Goal: Task Accomplishment & Management: Manage account settings

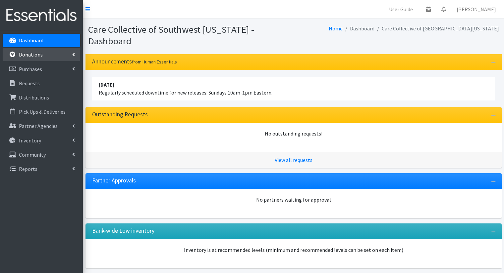
click at [61, 54] on link "Donations" at bounding box center [41, 54] width 77 height 13
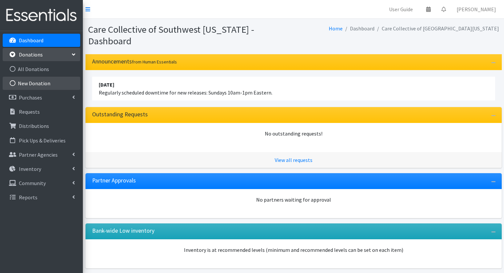
click at [62, 80] on link "New Donation" at bounding box center [41, 83] width 77 height 13
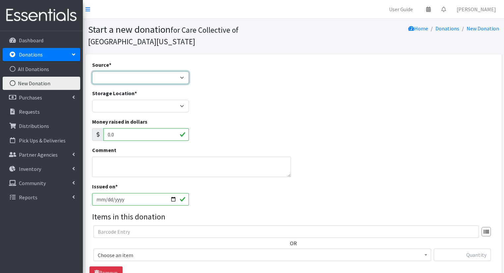
click at [142, 73] on select "Product Drive Manufacturer Donation Site Misc. Donation" at bounding box center [140, 78] width 97 height 13
select select "Product Drive"
click at [92, 72] on select "Product Drive Manufacturer Donation Site Misc. Donation" at bounding box center [140, 78] width 97 height 13
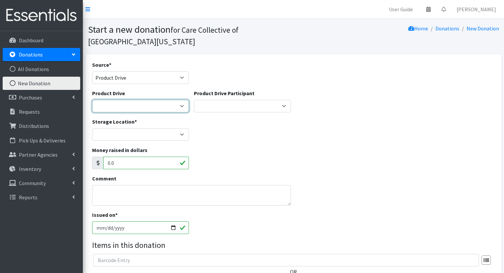
click at [154, 109] on select "Covered for Class Period Product Drive j ---Create new Product Drive---" at bounding box center [140, 106] width 97 height 13
click at [237, 134] on div "Storage Location * Headquarters" at bounding box center [293, 132] width 408 height 28
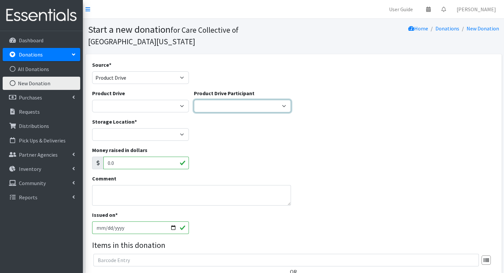
click at [210, 105] on select "Kalamazoo Public Library Uncle Buddy's Toy Stash Caffe Casa Sarkozy Bakery Kala…" at bounding box center [242, 106] width 97 height 13
click at [268, 108] on select "Kalamazoo Public Library Uncle Buddy's Toy Stash Caffe Casa Sarkozy Bakery Kala…" at bounding box center [242, 106] width 97 height 13
select select
click at [194, 100] on select "Kalamazoo Public Library Uncle Buddy's Toy Stash Caffe Casa Sarkozy Bakery Kala…" at bounding box center [242, 106] width 97 height 13
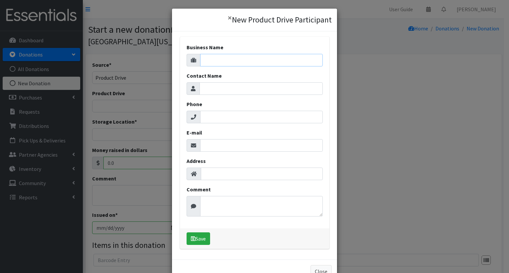
click at [266, 65] on input "Business Name" at bounding box center [261, 60] width 122 height 13
click at [212, 85] on input "Contact Name" at bounding box center [260, 88] width 123 height 13
click at [217, 58] on input "Business Name" at bounding box center [261, 60] width 122 height 13
type input "Pia Sairanen"
click at [206, 242] on button "Save" at bounding box center [198, 239] width 24 height 13
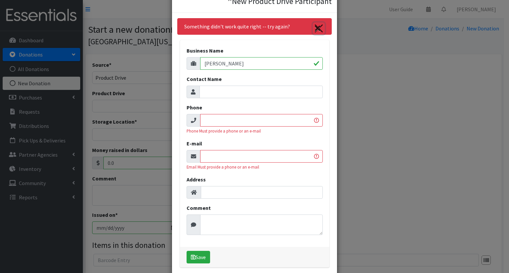
click at [317, 28] on icon "Close" at bounding box center [318, 28] width 6 height 8
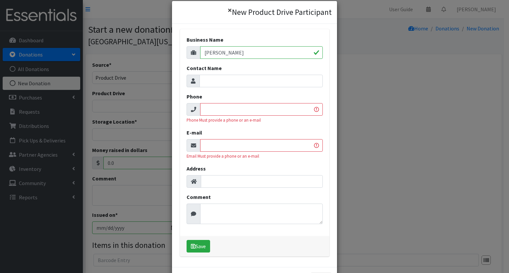
click at [223, 9] on button "×" at bounding box center [229, 10] width 15 height 19
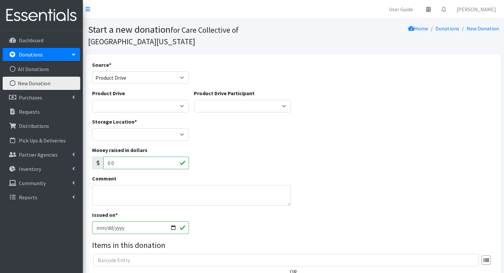
click at [309, 80] on div "Source * Product Drive Manufacturer Donation Site Misc. Donation" at bounding box center [293, 75] width 408 height 28
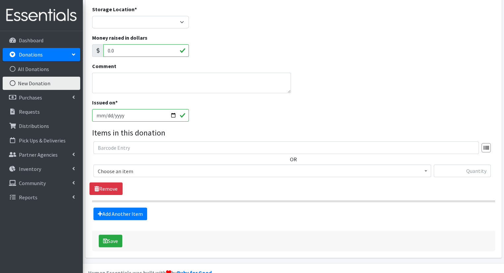
scroll to position [111, 0]
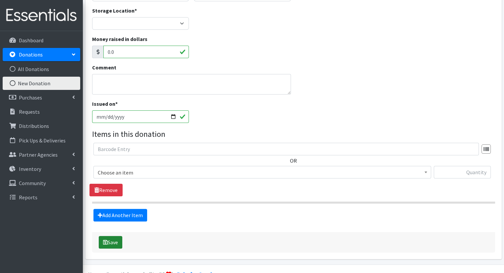
click at [108, 246] on button "Save" at bounding box center [111, 242] width 24 height 13
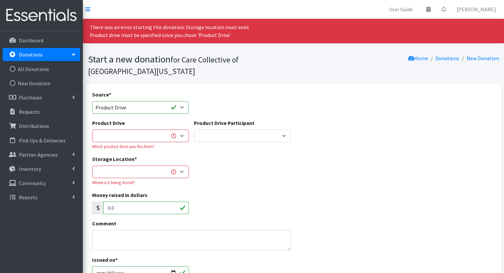
click at [186, 143] on div "Product Drive Covered for Class Period Product Drive j ---Create new Product Dr…" at bounding box center [140, 134] width 97 height 31
click at [181, 138] on select "Covered for Class Period Product Drive j ---Create new Product Drive---" at bounding box center [140, 136] width 97 height 13
click at [207, 162] on div "Storage Location * Headquarters Where is it being stored?" at bounding box center [293, 173] width 408 height 36
click at [172, 138] on select "Covered for Class Period Product Drive j ---Create new Product Drive---" at bounding box center [140, 136] width 97 height 13
select select
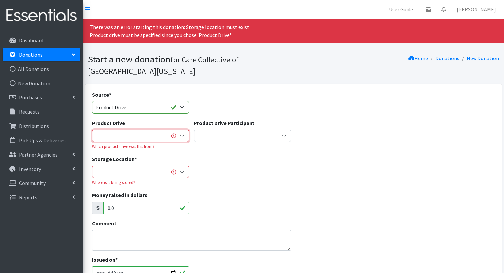
click at [92, 130] on select "Covered for Class Period Product Drive j ---Create new Product Drive---" at bounding box center [140, 136] width 97 height 13
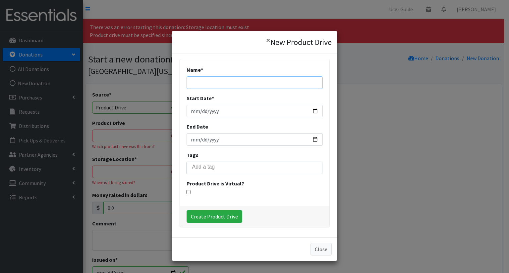
click at [198, 80] on input "Name *" at bounding box center [254, 82] width 136 height 13
type input "[PERSON_NAME]"
click at [312, 113] on input "Start Date *" at bounding box center [254, 111] width 136 height 13
type input "[DATE]"
click at [311, 141] on input "End Date" at bounding box center [254, 139] width 136 height 13
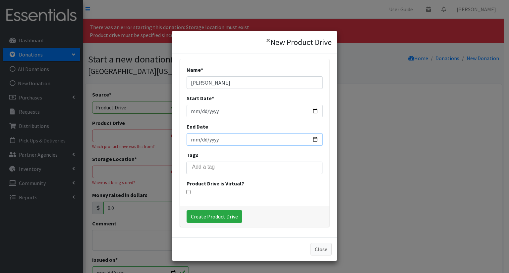
type input "[DATE]"
click at [221, 214] on input "Create Product Drive" at bounding box center [214, 217] width 56 height 13
select select "3586"
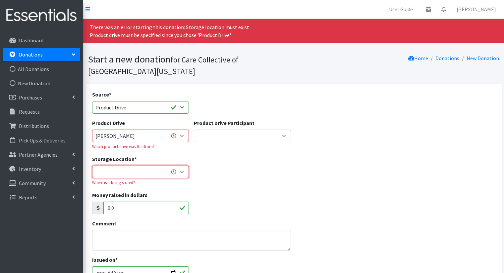
click at [134, 172] on select "Headquarters" at bounding box center [140, 172] width 97 height 13
select select "491"
click at [92, 166] on select "Headquarters" at bounding box center [140, 172] width 97 height 13
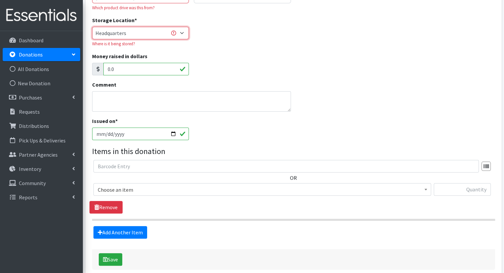
scroll to position [141, 0]
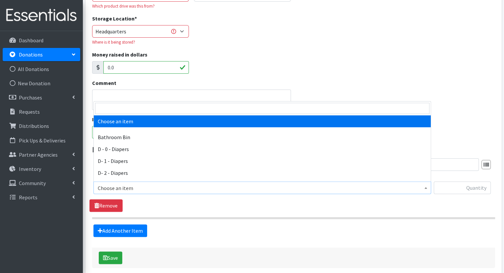
click at [367, 190] on span "Choose an item" at bounding box center [262, 188] width 329 height 9
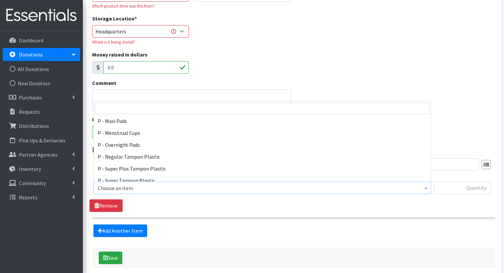
scroll to position [313, 0]
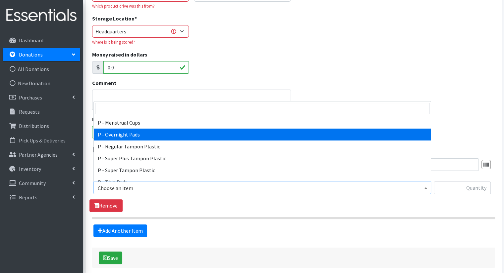
select select "15494"
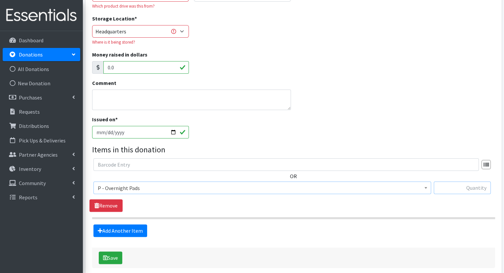
click at [457, 187] on input "text" at bounding box center [461, 188] width 57 height 13
type input "455"
click at [145, 231] on link "Add Another Item" at bounding box center [120, 231] width 54 height 13
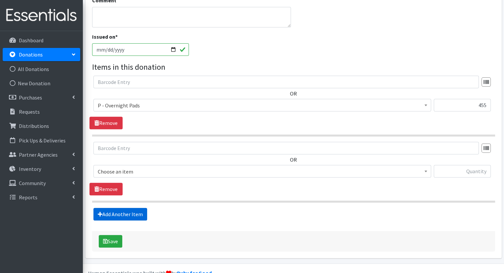
scroll to position [238, 0]
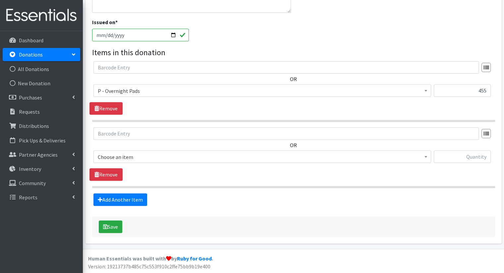
click at [176, 153] on span "Choose an item" at bounding box center [262, 157] width 329 height 9
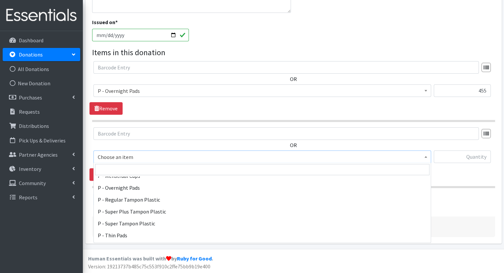
scroll to position [326, 0]
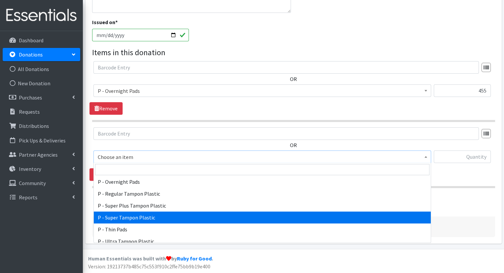
select select "15491"
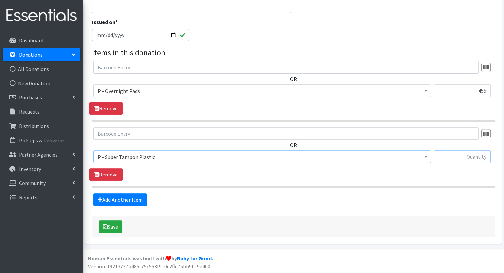
click at [446, 157] on input "text" at bounding box center [461, 157] width 57 height 13
type input "352"
click at [124, 197] on link "Add Another Item" at bounding box center [120, 200] width 54 height 13
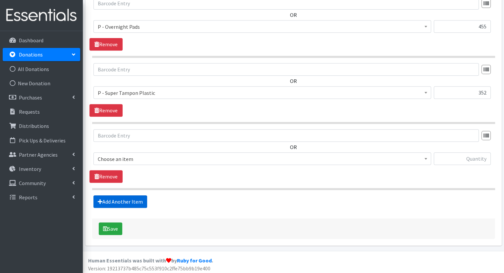
scroll to position [304, 0]
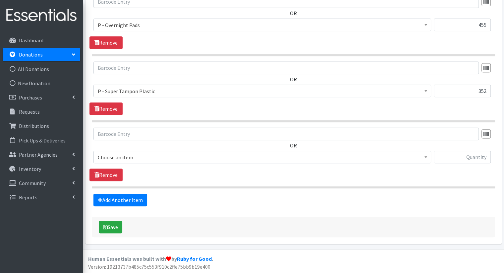
click at [177, 158] on span "Choose an item" at bounding box center [262, 157] width 329 height 9
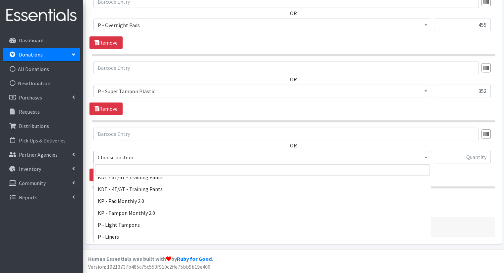
scroll to position [226, 0]
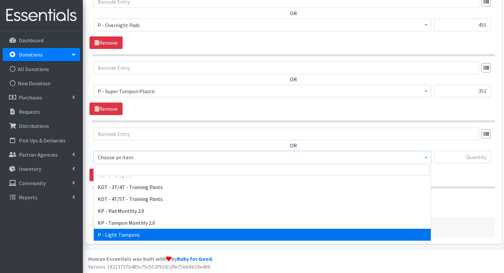
select select "15569"
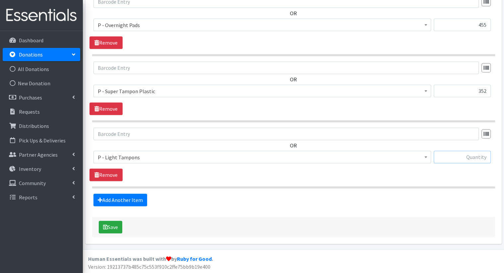
click at [477, 159] on input "text" at bounding box center [461, 157] width 57 height 13
type input "16"
click at [126, 198] on link "Add Another Item" at bounding box center [120, 200] width 54 height 13
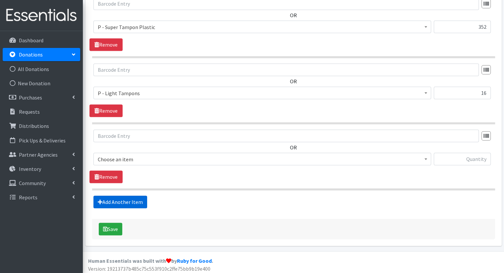
scroll to position [370, 0]
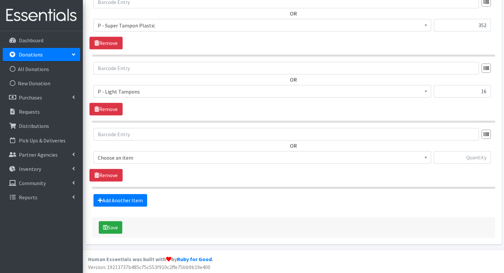
click at [149, 158] on span "Choose an item" at bounding box center [262, 157] width 329 height 9
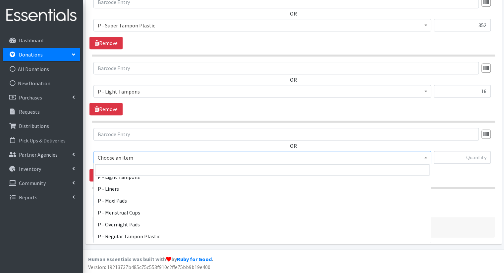
scroll to position [288, 0]
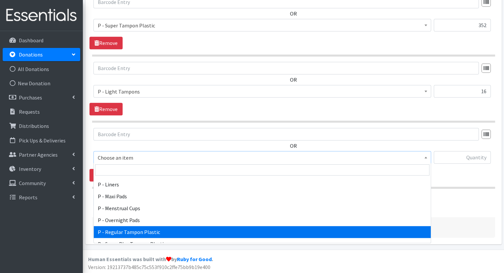
select select "15490"
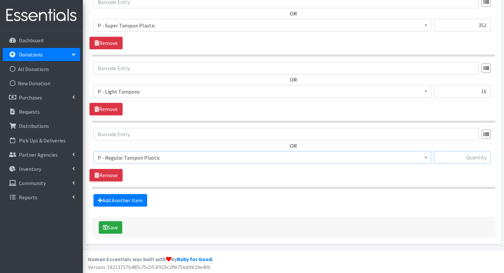
click at [453, 157] on input "text" at bounding box center [461, 157] width 57 height 13
type input "376"
click at [139, 196] on link "Add Another Item" at bounding box center [120, 200] width 54 height 13
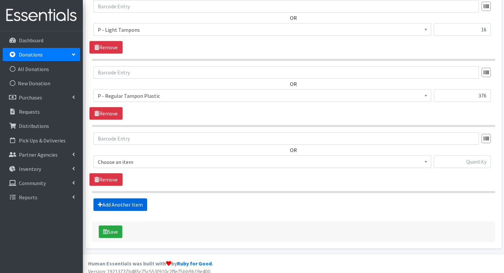
scroll to position [436, 0]
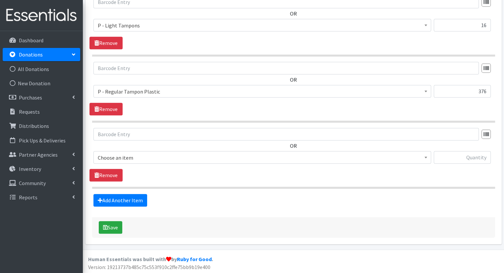
click at [166, 161] on span "Choose an item" at bounding box center [261, 157] width 337 height 13
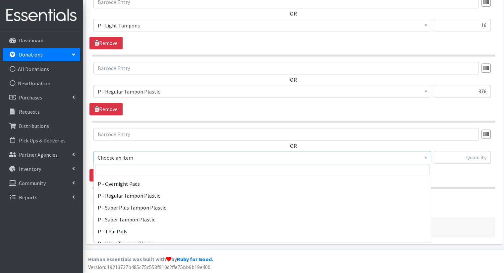
scroll to position [343, 0]
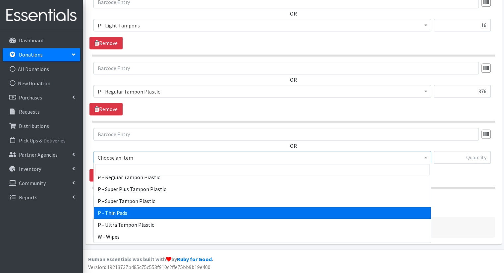
select select "15492"
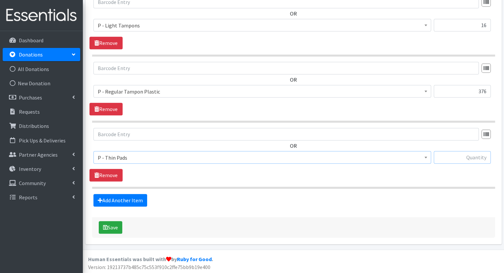
click at [453, 162] on input "text" at bounding box center [461, 157] width 57 height 13
type input "767"
click at [115, 228] on button "Save" at bounding box center [111, 227] width 24 height 13
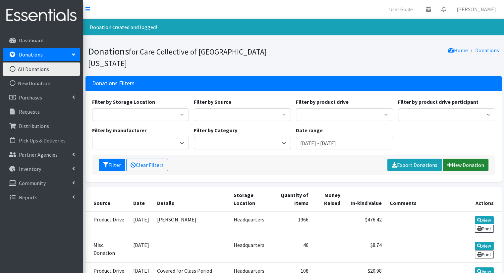
click at [463, 159] on link "New Donation" at bounding box center [465, 165] width 46 height 13
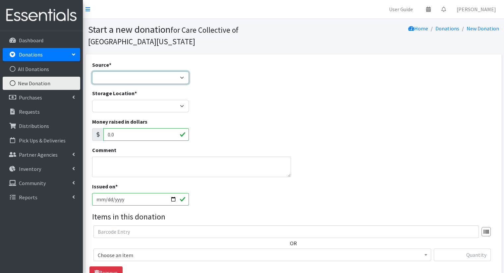
click at [157, 83] on select "Product Drive Manufacturer Donation Site Misc. Donation" at bounding box center [140, 78] width 97 height 13
select select "Misc. Donation"
click at [92, 72] on select "Product Drive Manufacturer Donation Site Misc. Donation" at bounding box center [140, 78] width 97 height 13
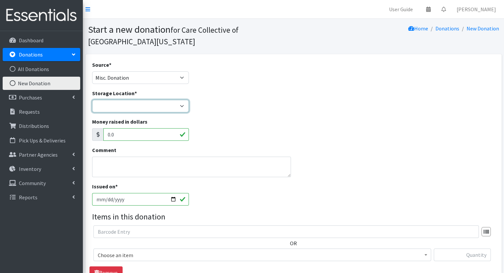
click at [166, 104] on select "Headquarters" at bounding box center [140, 106] width 97 height 13
select select "491"
click at [92, 100] on select "Headquarters" at bounding box center [140, 106] width 97 height 13
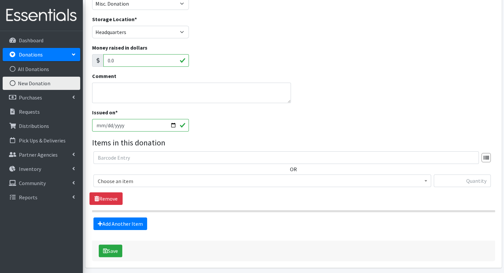
click at [170, 125] on input "2025-10-09" at bounding box center [140, 125] width 97 height 13
type input "[DATE]"
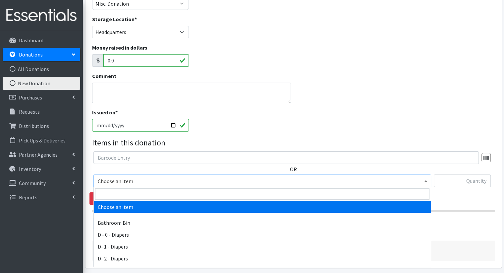
click at [229, 182] on span "Choose an item" at bounding box center [262, 181] width 329 height 9
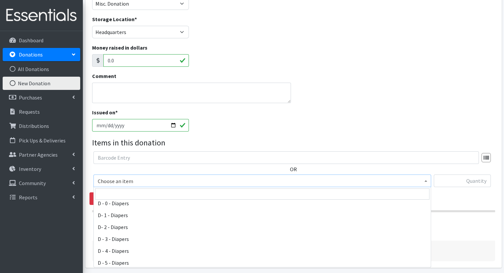
scroll to position [35, 0]
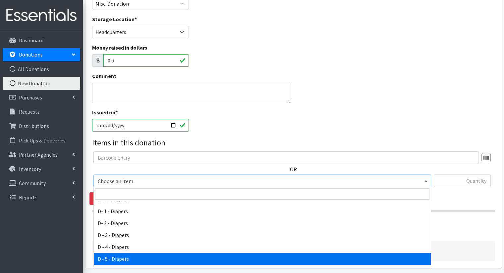
select select "15486"
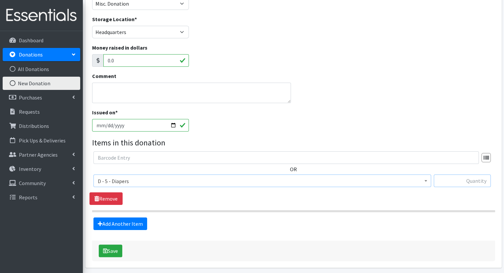
click at [448, 185] on input "text" at bounding box center [461, 181] width 57 height 13
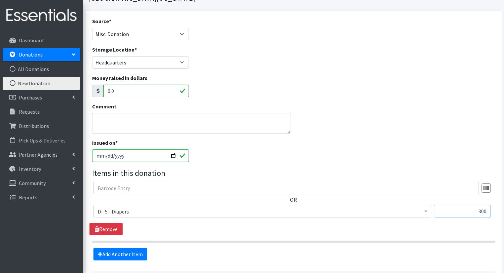
scroll to position [31, 0]
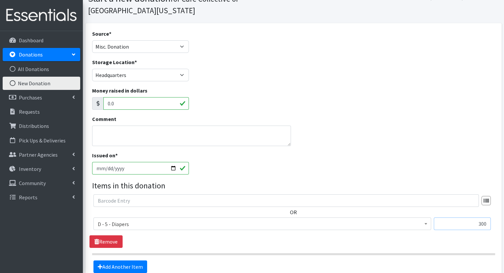
type input "300"
click at [253, 127] on textarea "Comment" at bounding box center [191, 136] width 199 height 21
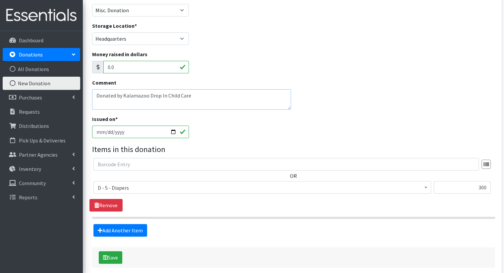
scroll to position [69, 0]
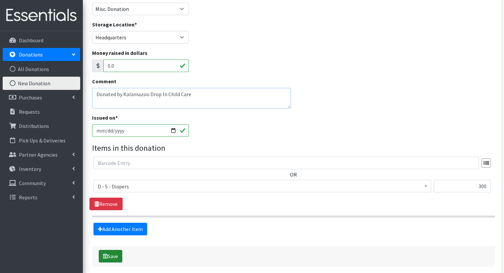
type textarea "Donated by Kalamazoo Drop In Child Care"
click at [110, 258] on button "Save" at bounding box center [111, 256] width 24 height 13
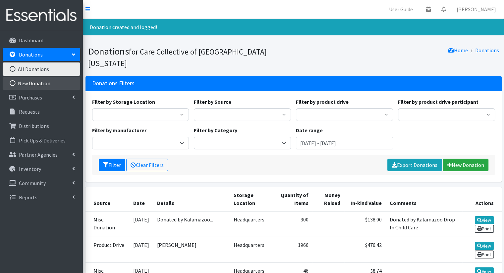
click at [57, 86] on link "New Donation" at bounding box center [41, 83] width 77 height 13
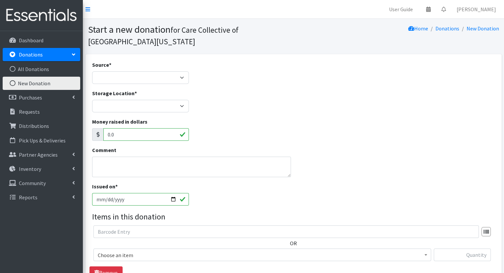
click at [138, 70] on div "Source * Product Drive Manufacturer Donation Site Misc. Donation" at bounding box center [140, 72] width 97 height 23
click at [139, 73] on select "Product Drive Manufacturer Donation Site Misc. Donation" at bounding box center [140, 78] width 97 height 13
select select "Donation Site"
click at [92, 72] on select "Product Drive Manufacturer Donation Site Misc. Donation" at bounding box center [140, 78] width 97 height 13
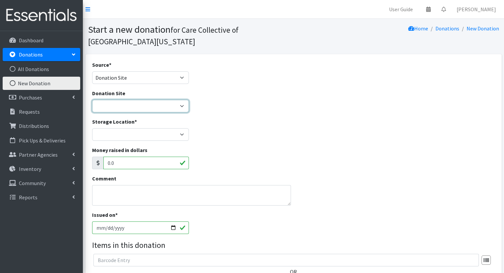
click at [138, 109] on select "Kalamazoo Backyard Yogis ---Create New Donation Site---" at bounding box center [140, 106] width 97 height 13
select select "new"
click at [92, 100] on select "Kalamazoo Backyard Yogis ---Create New Donation Site---" at bounding box center [140, 106] width 97 height 13
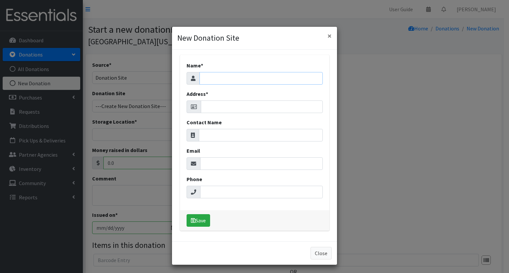
click at [213, 79] on input "Name *" at bounding box center [260, 78] width 123 height 13
type input "Compete for a Cause"
click at [233, 105] on input "Address *" at bounding box center [262, 107] width 122 height 13
paste input "[STREET_ADDRESS]"
type input "[STREET_ADDRESS]"
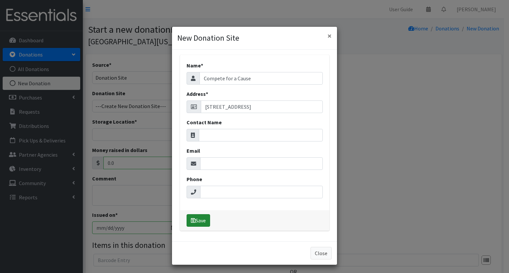
click at [196, 220] on button "Save" at bounding box center [198, 221] width 24 height 13
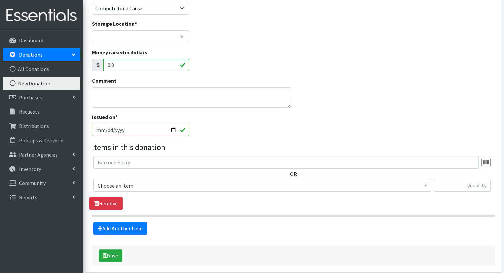
scroll to position [100, 0]
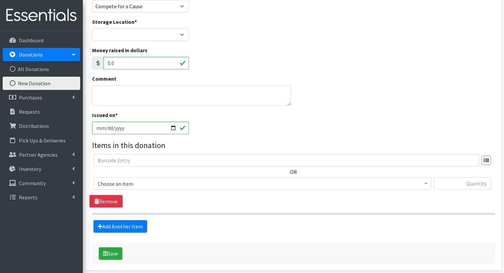
click at [175, 128] on input "[DATE]" at bounding box center [140, 128] width 97 height 13
type input "[DATE]"
click at [270, 130] on div "Issued on * [DATE]" at bounding box center [293, 125] width 408 height 28
click at [365, 181] on span "Choose an item" at bounding box center [262, 183] width 329 height 9
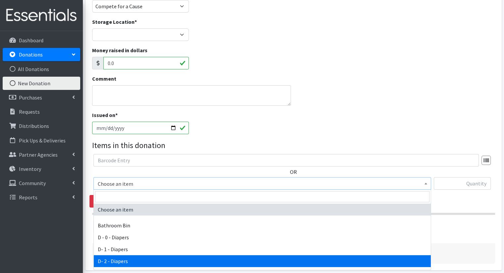
select select "15483"
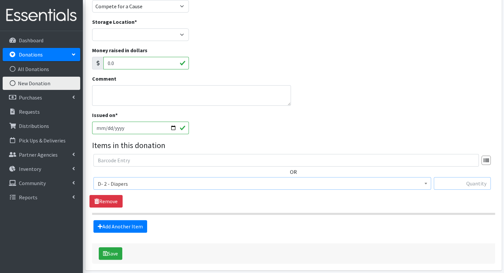
click at [442, 182] on input "text" at bounding box center [461, 183] width 57 height 13
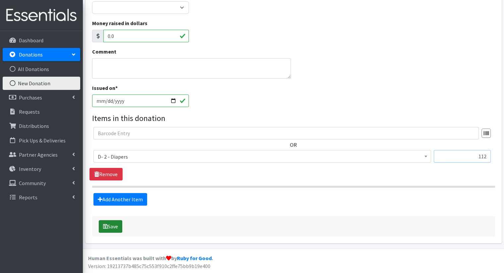
type input "112"
click at [121, 222] on button "Save" at bounding box center [111, 226] width 24 height 13
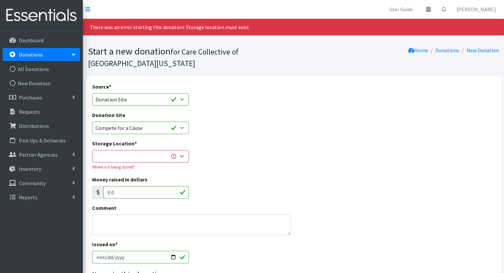
click at [130, 166] on div "Where is it being stored?" at bounding box center [140, 167] width 97 height 6
click at [130, 163] on div "Storage Location * Headquarters Where is it being stored?" at bounding box center [140, 155] width 97 height 31
click at [129, 161] on select "Headquarters" at bounding box center [140, 156] width 97 height 13
select select "491"
click at [92, 150] on select "Headquarters" at bounding box center [140, 156] width 97 height 13
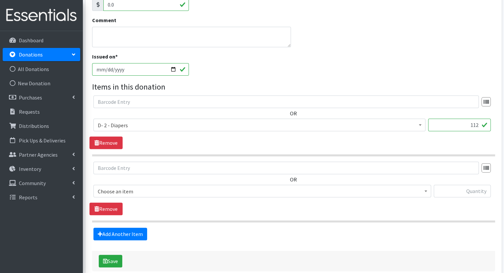
scroll to position [222, 0]
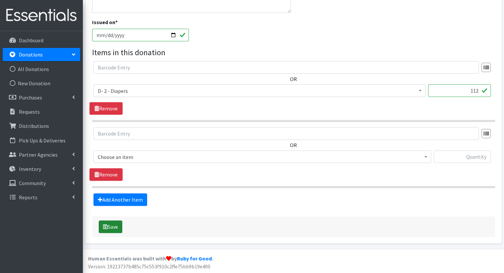
click at [115, 223] on button "Save" at bounding box center [111, 227] width 24 height 13
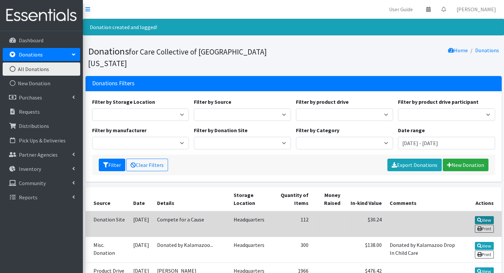
click at [483, 217] on link "View" at bounding box center [483, 221] width 19 height 8
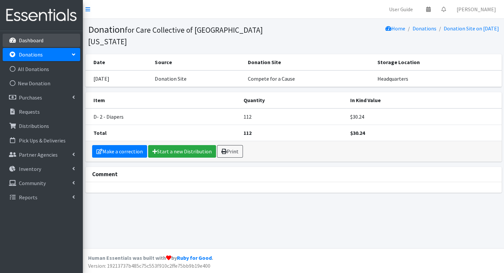
click at [48, 41] on link "Dashboard" at bounding box center [41, 40] width 77 height 13
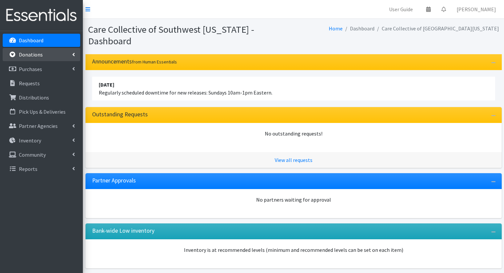
click at [59, 59] on link "Donations" at bounding box center [41, 54] width 77 height 13
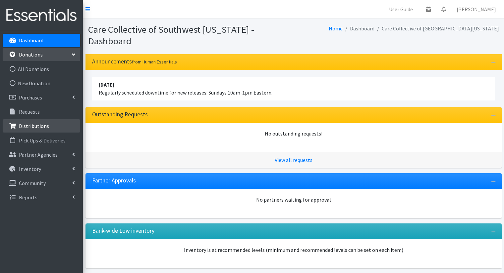
click at [51, 123] on link "Distributions" at bounding box center [41, 126] width 77 height 13
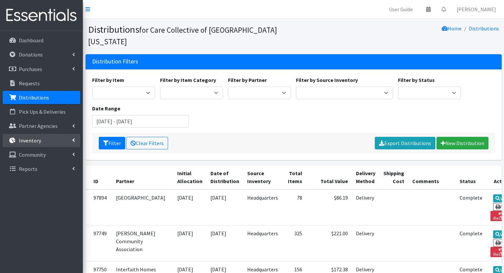
click at [54, 144] on link "Inventory" at bounding box center [41, 140] width 77 height 13
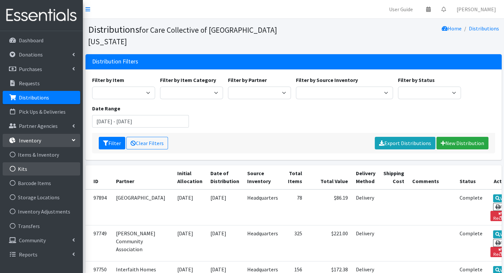
click at [51, 169] on link "Kits" at bounding box center [41, 169] width 77 height 13
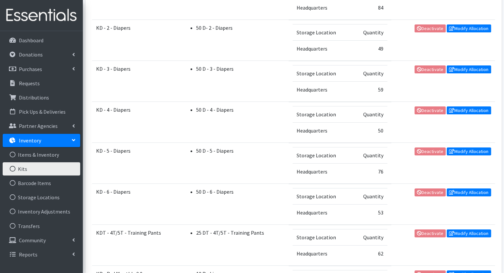
scroll to position [172, 0]
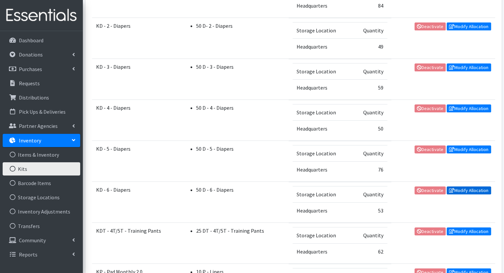
click at [463, 188] on link "Modify Allocation" at bounding box center [468, 191] width 44 height 8
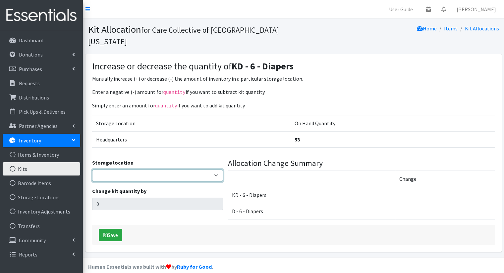
click at [211, 170] on select "Headquarters" at bounding box center [157, 176] width 131 height 13
select select "491"
click at [92, 170] on select "Headquarters" at bounding box center [157, 176] width 131 height 13
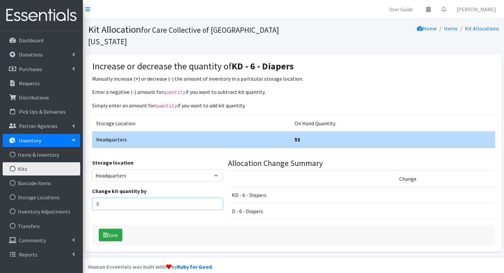
click at [172, 198] on input "0" at bounding box center [157, 204] width 131 height 13
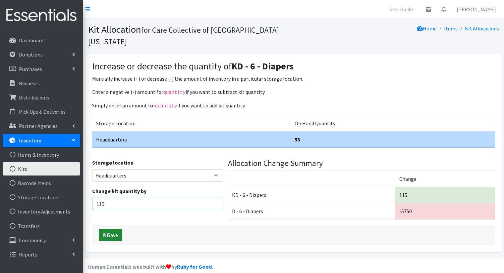
type input "115"
click at [117, 229] on button "Save" at bounding box center [111, 235] width 24 height 13
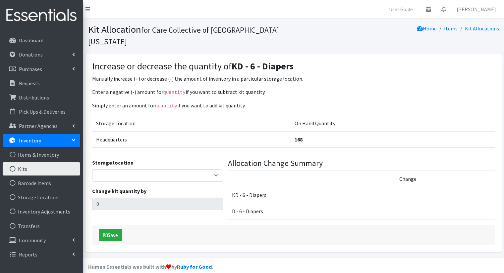
click at [28, 173] on link "Kits" at bounding box center [41, 169] width 77 height 13
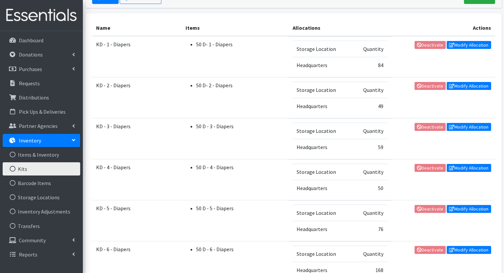
scroll to position [116, 0]
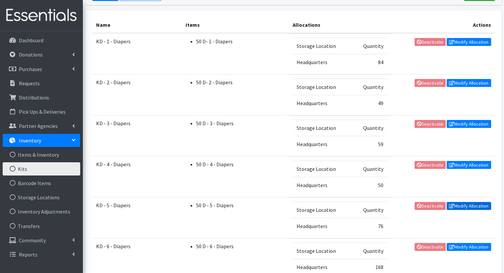
click at [454, 205] on link "Modify Allocation" at bounding box center [468, 206] width 44 height 8
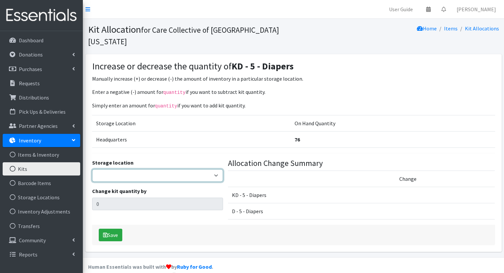
click at [190, 170] on select "Headquarters" at bounding box center [157, 176] width 131 height 13
select select "491"
click at [92, 170] on select "Headquarters" at bounding box center [157, 176] width 131 height 13
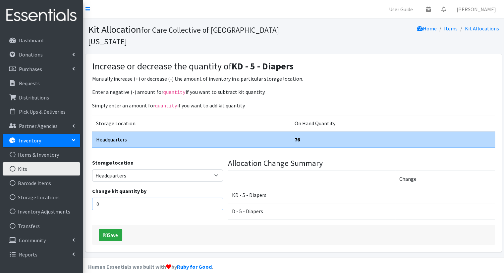
click at [173, 198] on input "0" at bounding box center [157, 204] width 131 height 13
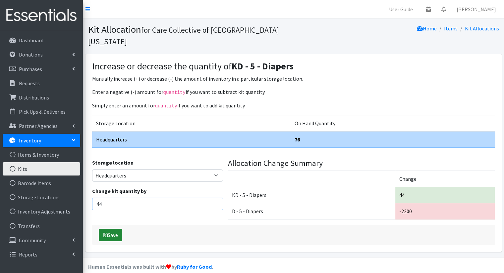
type input "44"
click at [119, 229] on button "Save" at bounding box center [111, 235] width 24 height 13
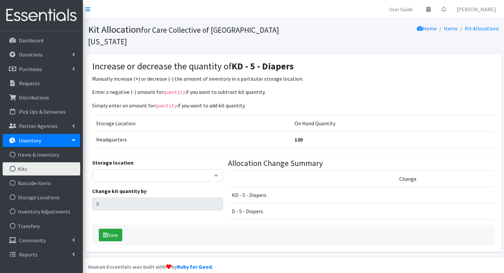
click at [25, 174] on link "Kits" at bounding box center [41, 169] width 77 height 13
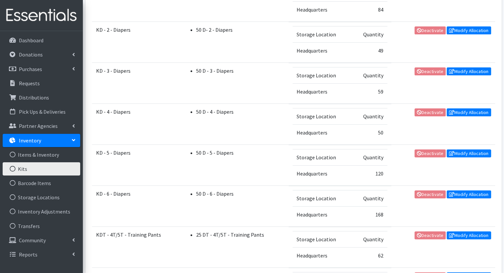
scroll to position [204, 0]
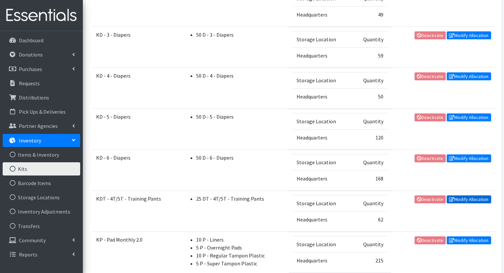
click at [468, 196] on link "Modify Allocation" at bounding box center [468, 200] width 44 height 8
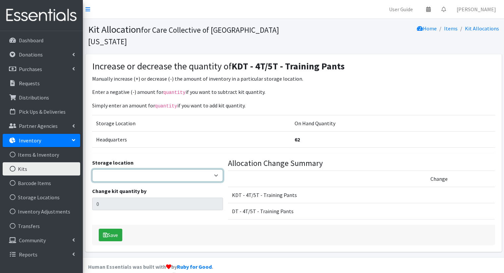
click at [196, 170] on select "Headquarters" at bounding box center [157, 176] width 131 height 13
select select "491"
click at [92, 170] on select "Headquarters" at bounding box center [157, 176] width 131 height 13
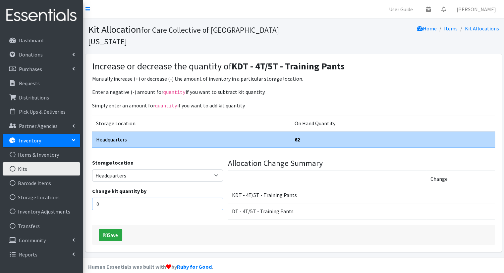
click at [176, 198] on input "0" at bounding box center [157, 204] width 131 height 13
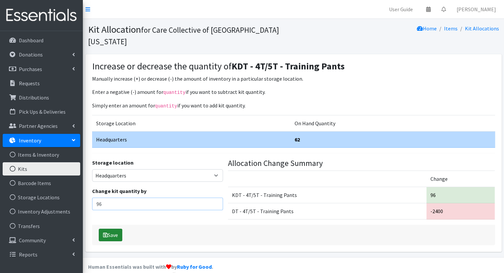
type input "96"
click at [111, 229] on button "Save" at bounding box center [111, 235] width 24 height 13
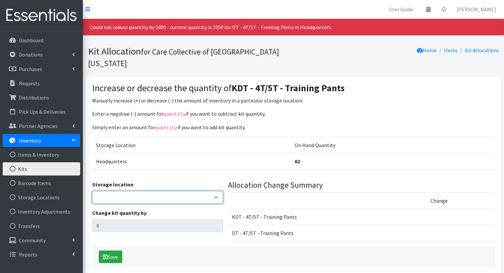
click at [123, 191] on select "Headquarters" at bounding box center [157, 197] width 131 height 13
select select "491"
click at [92, 191] on select "Headquarters" at bounding box center [157, 197] width 131 height 13
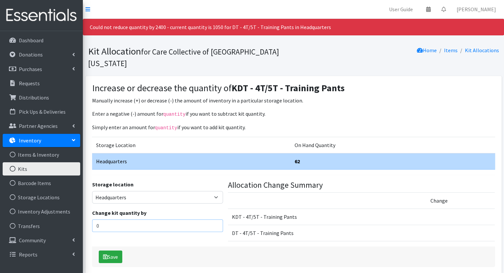
click at [124, 220] on input "0" at bounding box center [157, 226] width 131 height 13
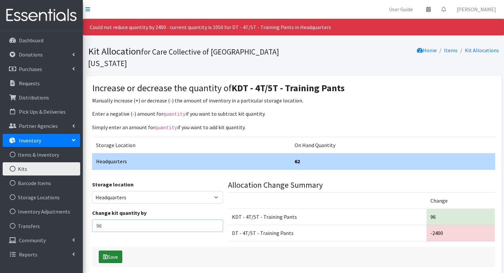
type input "96"
click at [112, 251] on button "Save" at bounding box center [111, 257] width 24 height 13
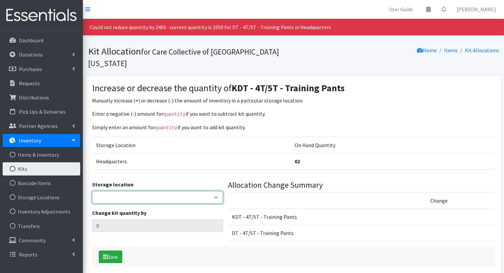
click at [164, 191] on select "Headquarters" at bounding box center [157, 197] width 131 height 13
select select "491"
click at [92, 191] on select "Headquarters" at bounding box center [157, 197] width 131 height 13
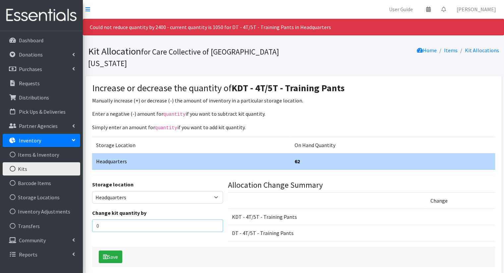
click at [171, 220] on input "0" at bounding box center [157, 226] width 131 height 13
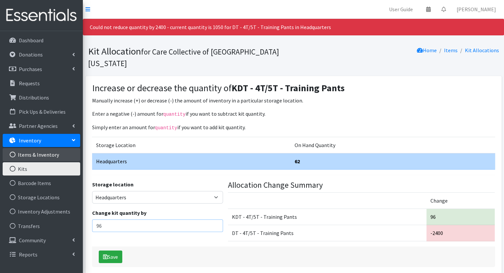
type input "96"
click at [55, 157] on link "Items & Inventory" at bounding box center [41, 154] width 77 height 13
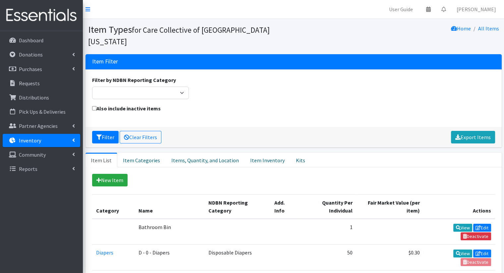
click at [50, 139] on link "Inventory" at bounding box center [41, 140] width 77 height 13
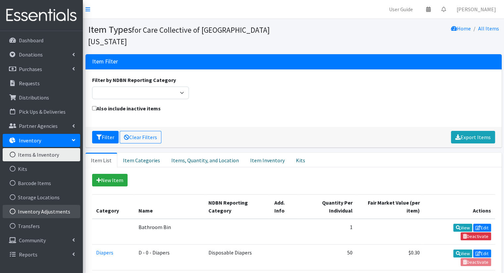
click at [37, 208] on link "Inventory Adjustments" at bounding box center [41, 211] width 77 height 13
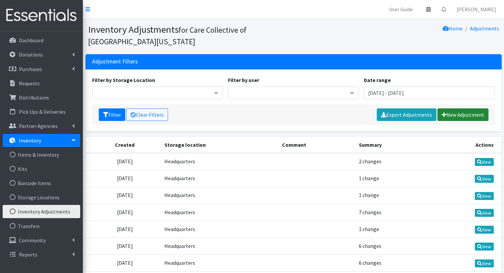
click at [463, 118] on link "New Adjustment" at bounding box center [462, 115] width 51 height 13
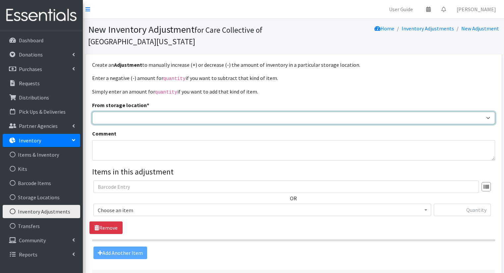
click at [424, 118] on select "Headquarters" at bounding box center [293, 118] width 403 height 13
select select "491"
click at [92, 112] on select "Headquarters" at bounding box center [293, 118] width 403 height 13
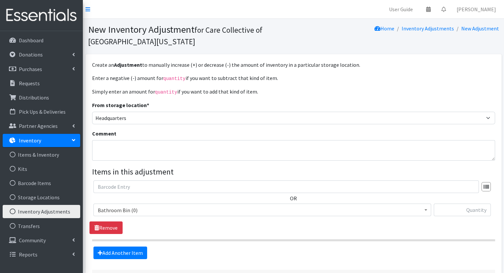
click at [384, 209] on span "Bathroom Bin (0)" at bounding box center [262, 210] width 329 height 9
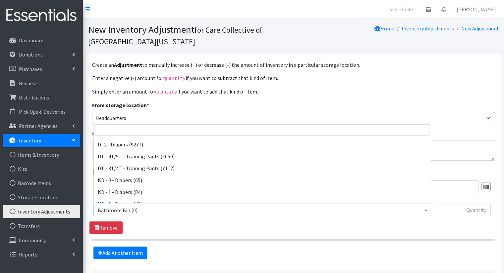
scroll to position [88, 0]
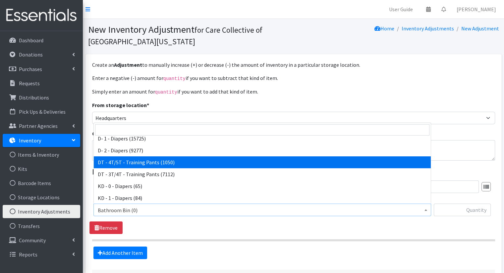
select select "15489"
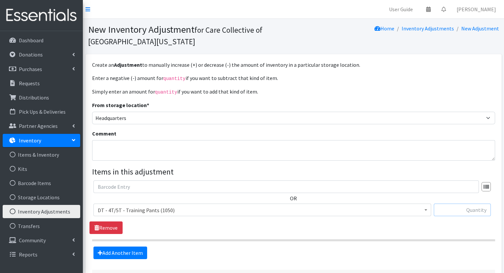
click at [461, 208] on input "text" at bounding box center [461, 210] width 57 height 13
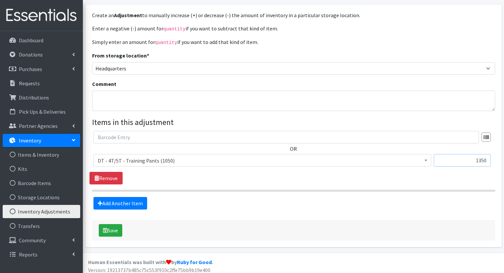
scroll to position [44, 0]
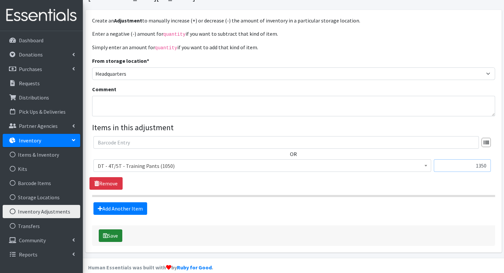
type input "1350"
click at [105, 238] on button "Save" at bounding box center [111, 236] width 24 height 13
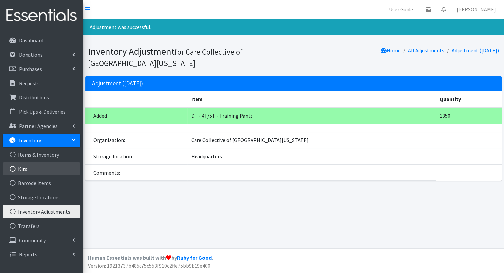
click at [19, 166] on link "Kits" at bounding box center [41, 169] width 77 height 13
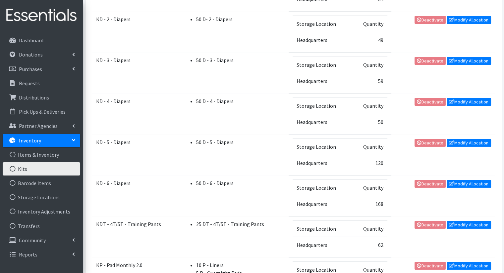
scroll to position [176, 0]
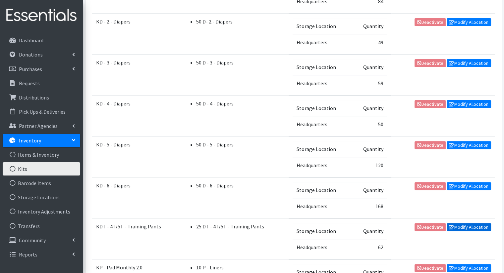
click at [463, 224] on link "Modify Allocation" at bounding box center [468, 227] width 44 height 8
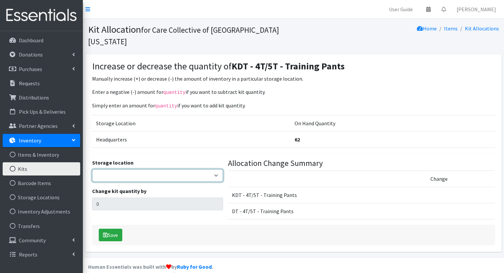
click at [192, 170] on select "Headquarters" at bounding box center [157, 176] width 131 height 13
select select "491"
click at [92, 170] on select "Headquarters" at bounding box center [157, 176] width 131 height 13
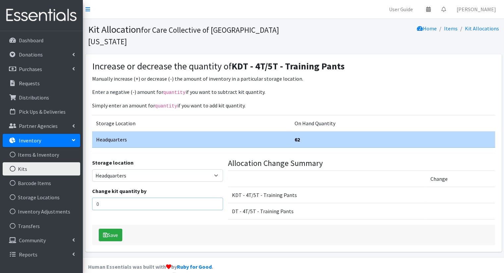
click at [184, 198] on input "0" at bounding box center [157, 204] width 131 height 13
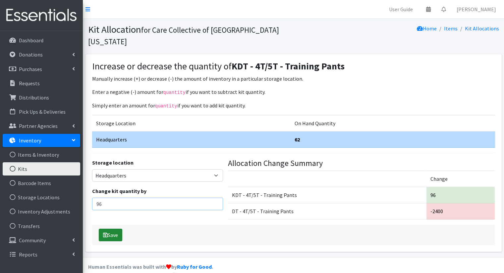
type input "96"
click at [121, 229] on button "Save" at bounding box center [111, 235] width 24 height 13
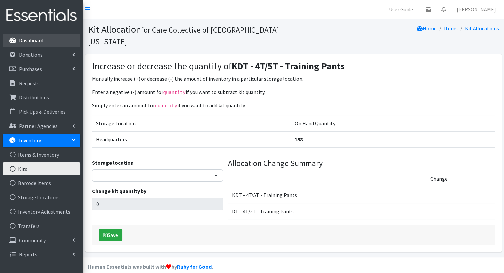
click at [37, 45] on link "Dashboard" at bounding box center [41, 40] width 77 height 13
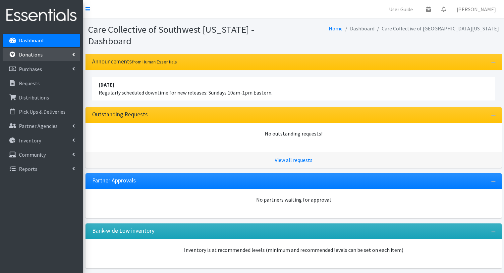
click at [75, 49] on link "Donations" at bounding box center [41, 54] width 77 height 13
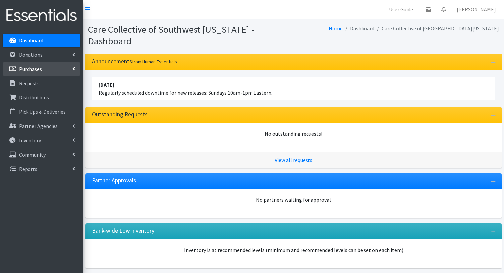
click at [70, 65] on link "Purchases" at bounding box center [41, 69] width 77 height 13
